Goal: Transaction & Acquisition: Purchase product/service

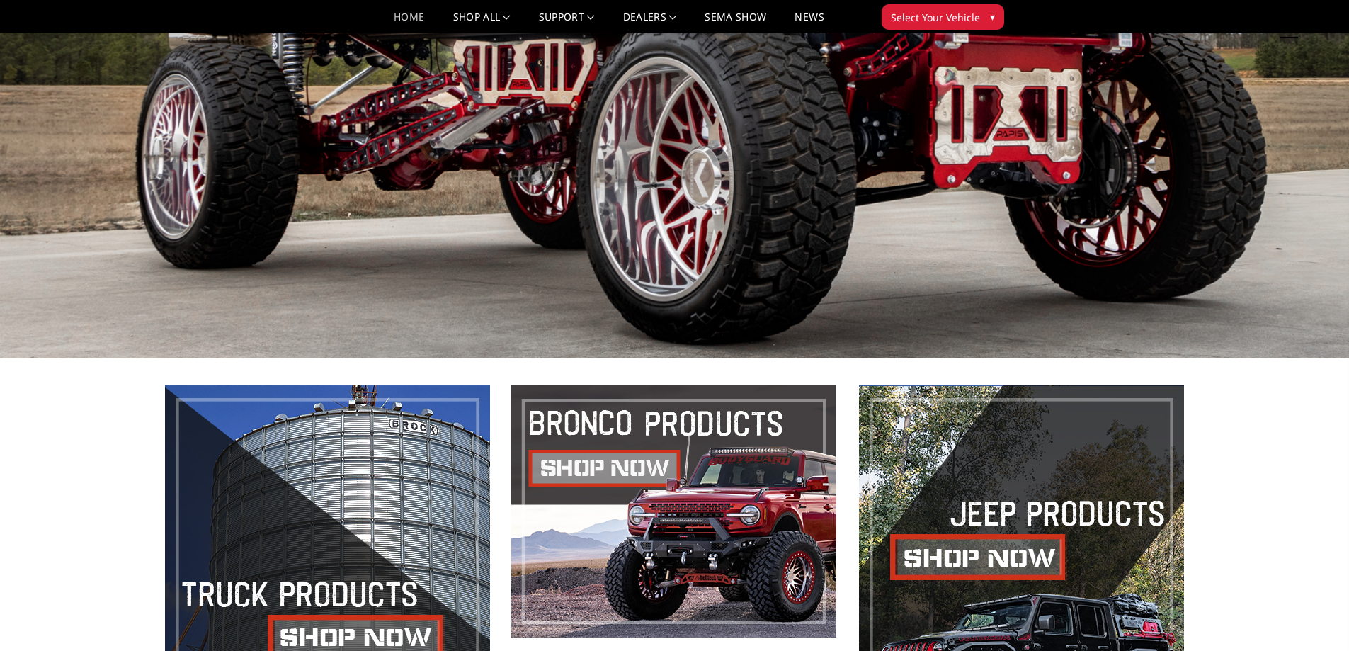
scroll to position [71, 0]
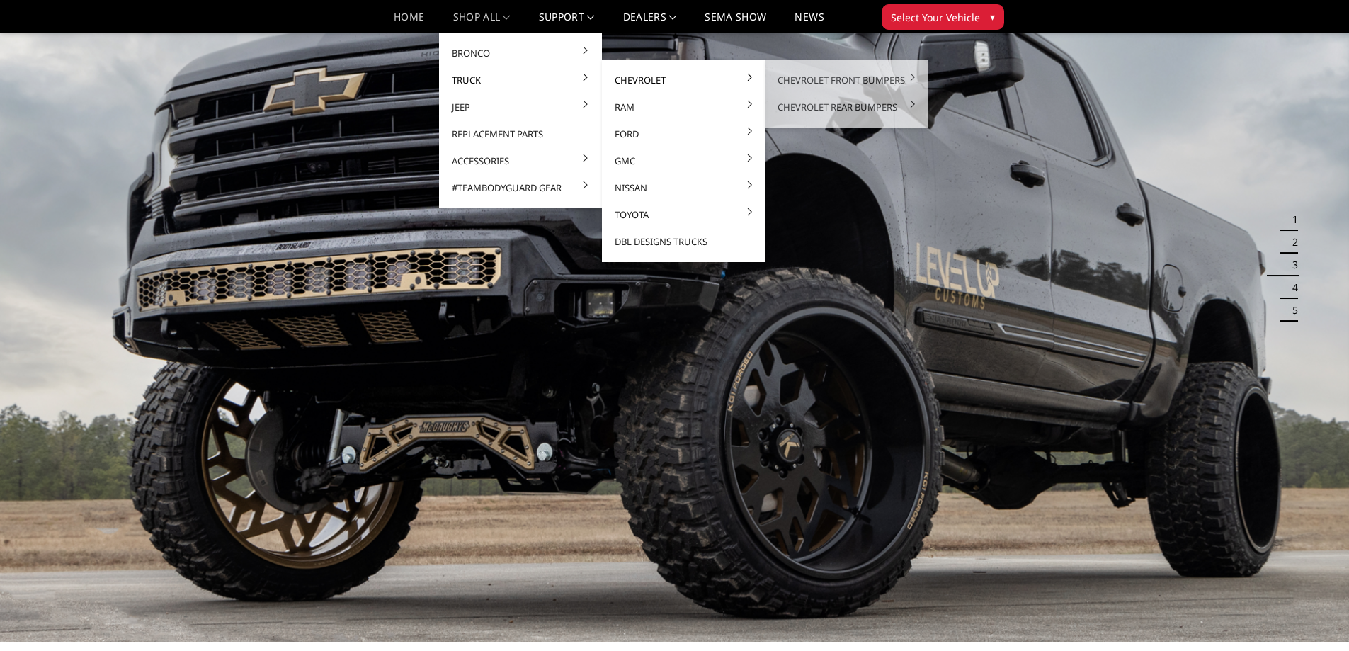
click at [634, 78] on link "Chevrolet" at bounding box center [684, 80] width 152 height 27
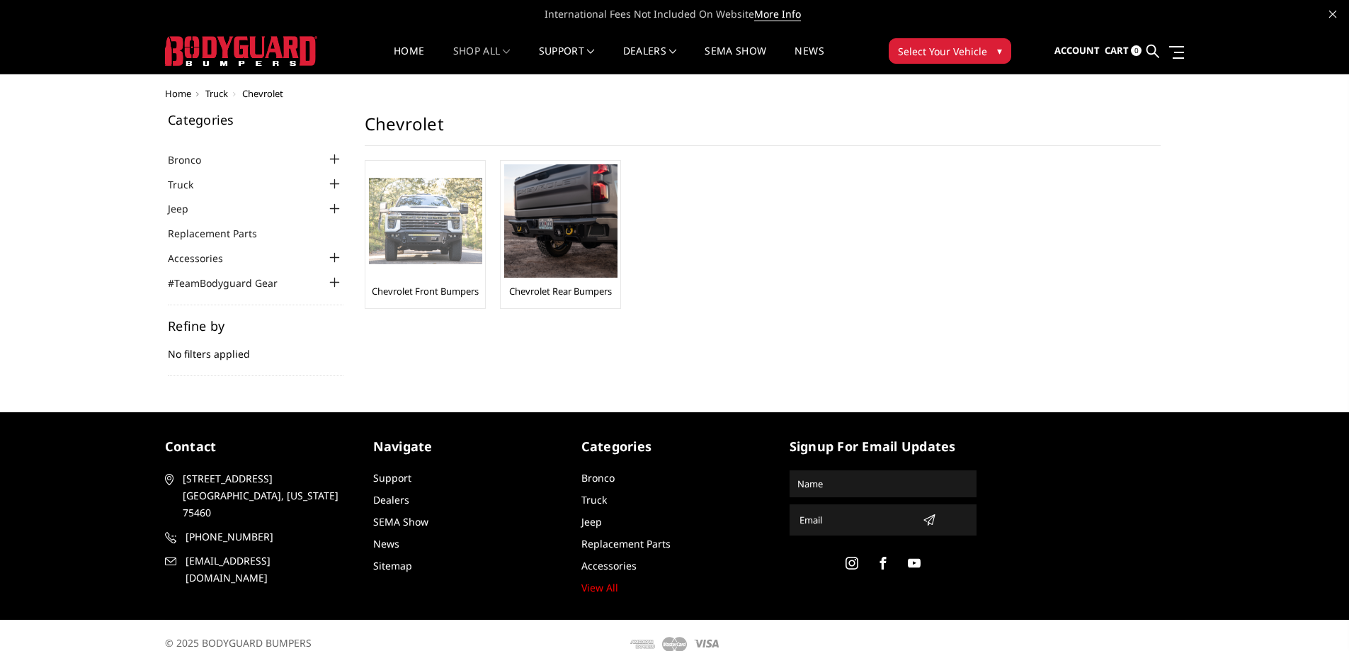
click at [414, 264] on img at bounding box center [425, 221] width 113 height 87
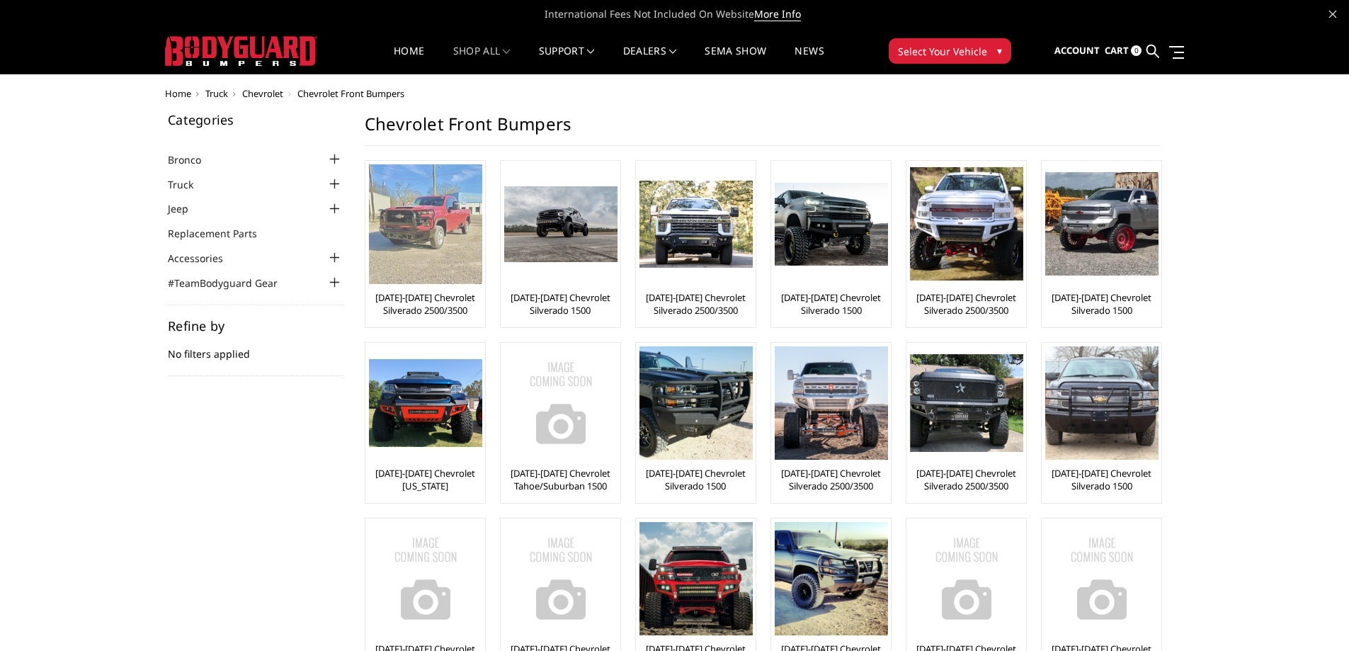
click at [421, 230] on img at bounding box center [425, 224] width 113 height 120
